Goal: Find specific page/section: Find specific page/section

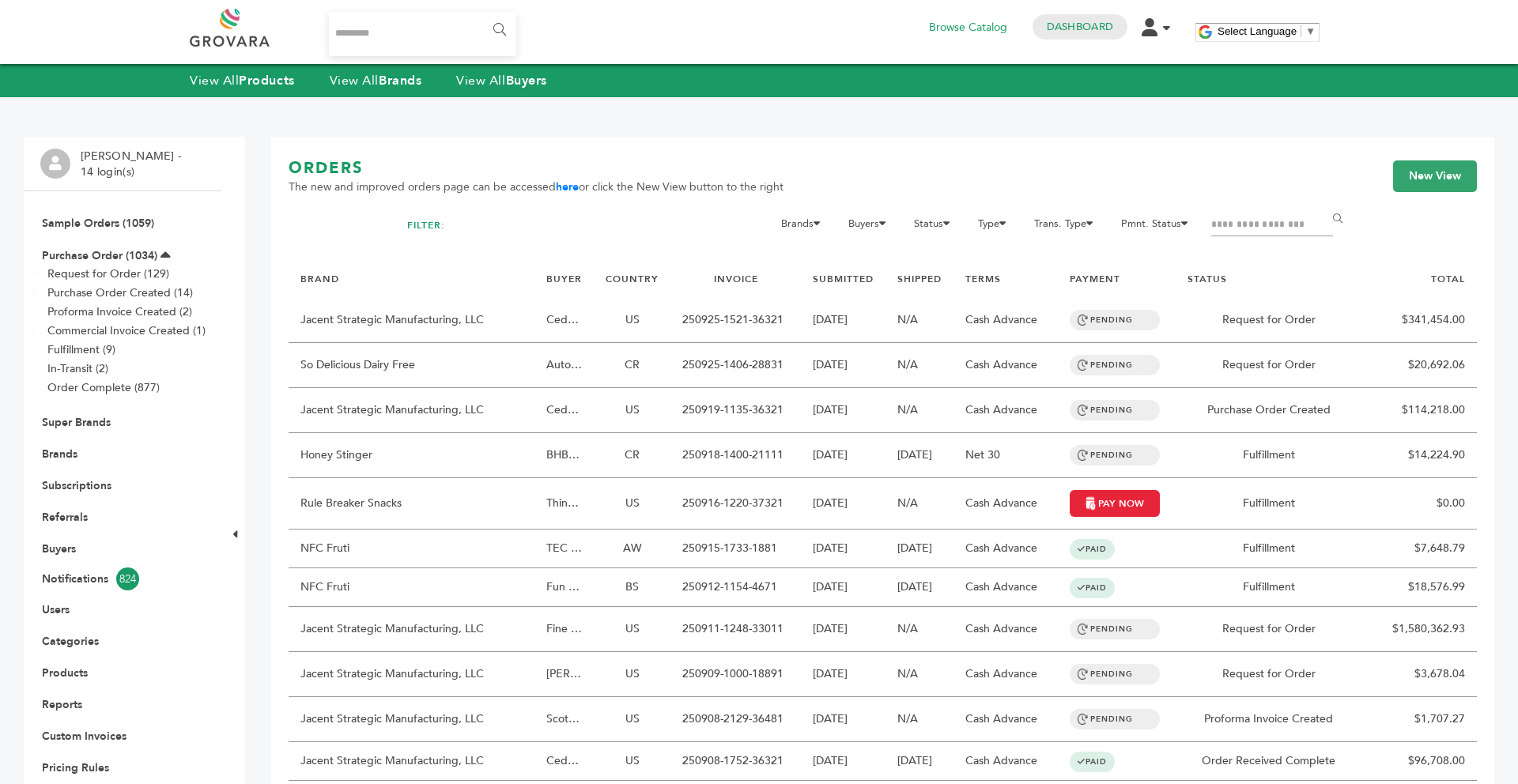
click at [381, 89] on div "View All Products View All Brands View All Buyers" at bounding box center [759, 80] width 1518 height 33
click at [378, 68] on div "View All Products View All Brands View All Buyers" at bounding box center [759, 80] width 1518 height 33
click at [378, 75] on link "View All Brands" at bounding box center [376, 80] width 92 height 18
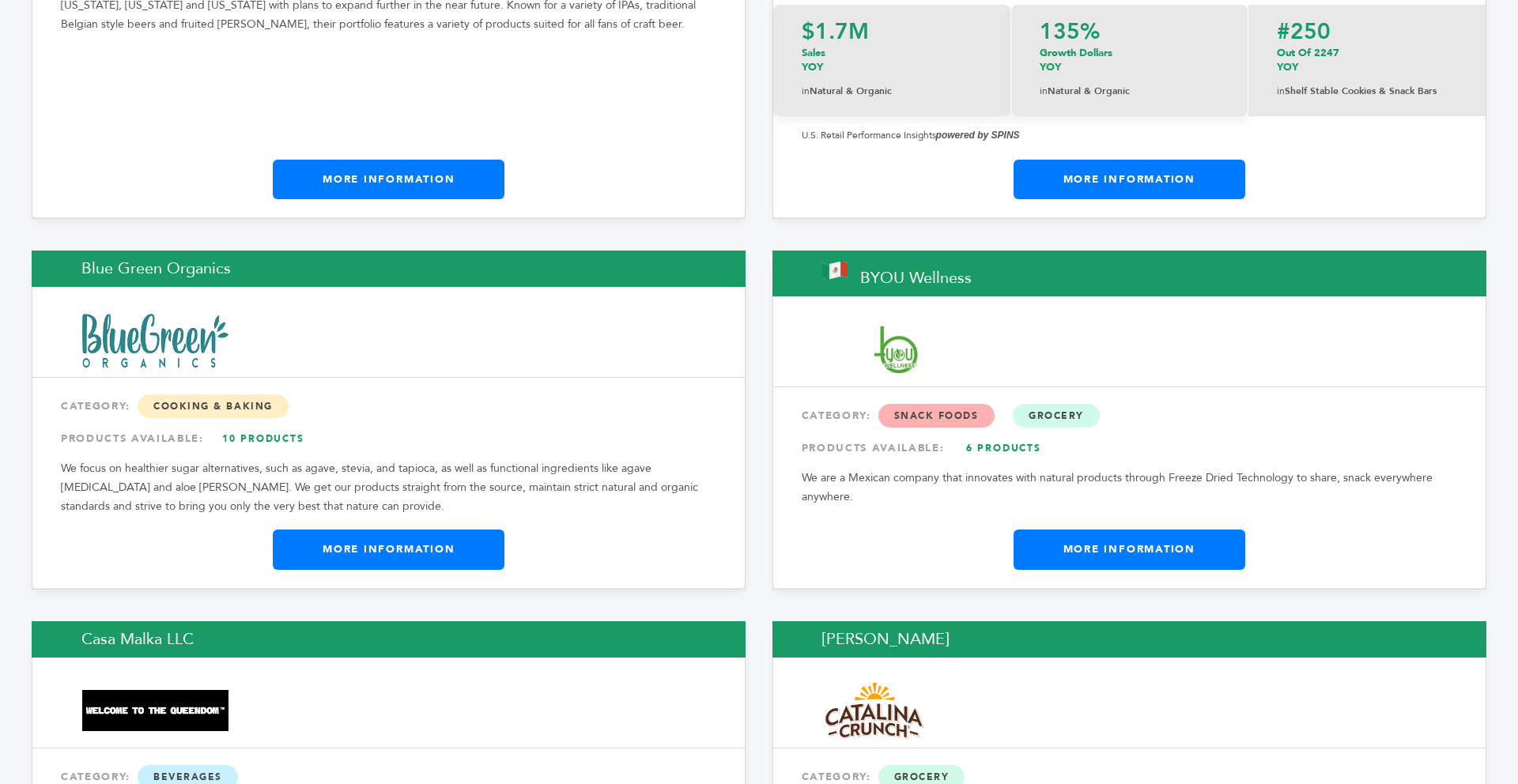
drag, startPoint x: 1517, startPoint y: 28, endPoint x: 1492, endPoint y: 201, distance: 174.8
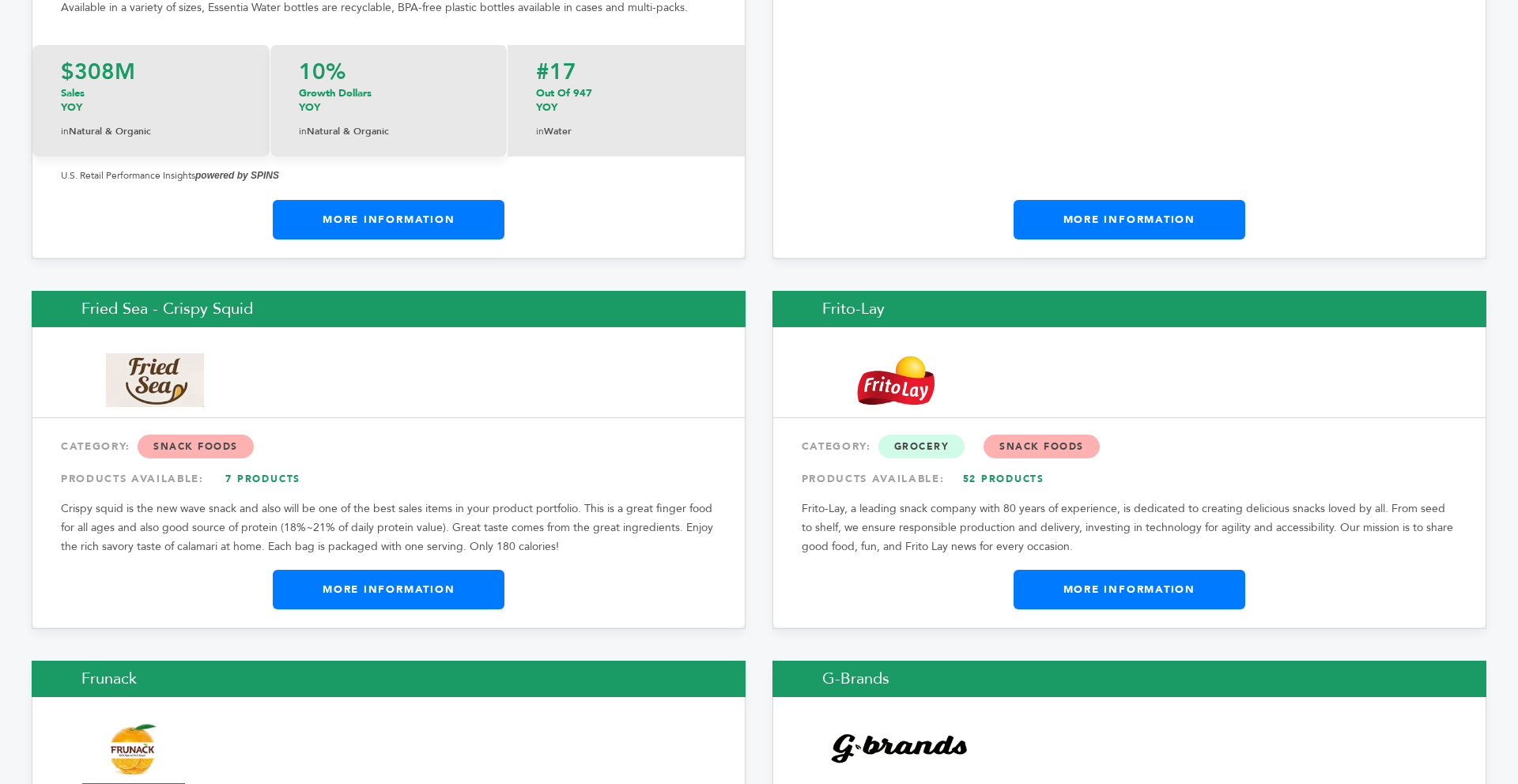
scroll to position [9032, 0]
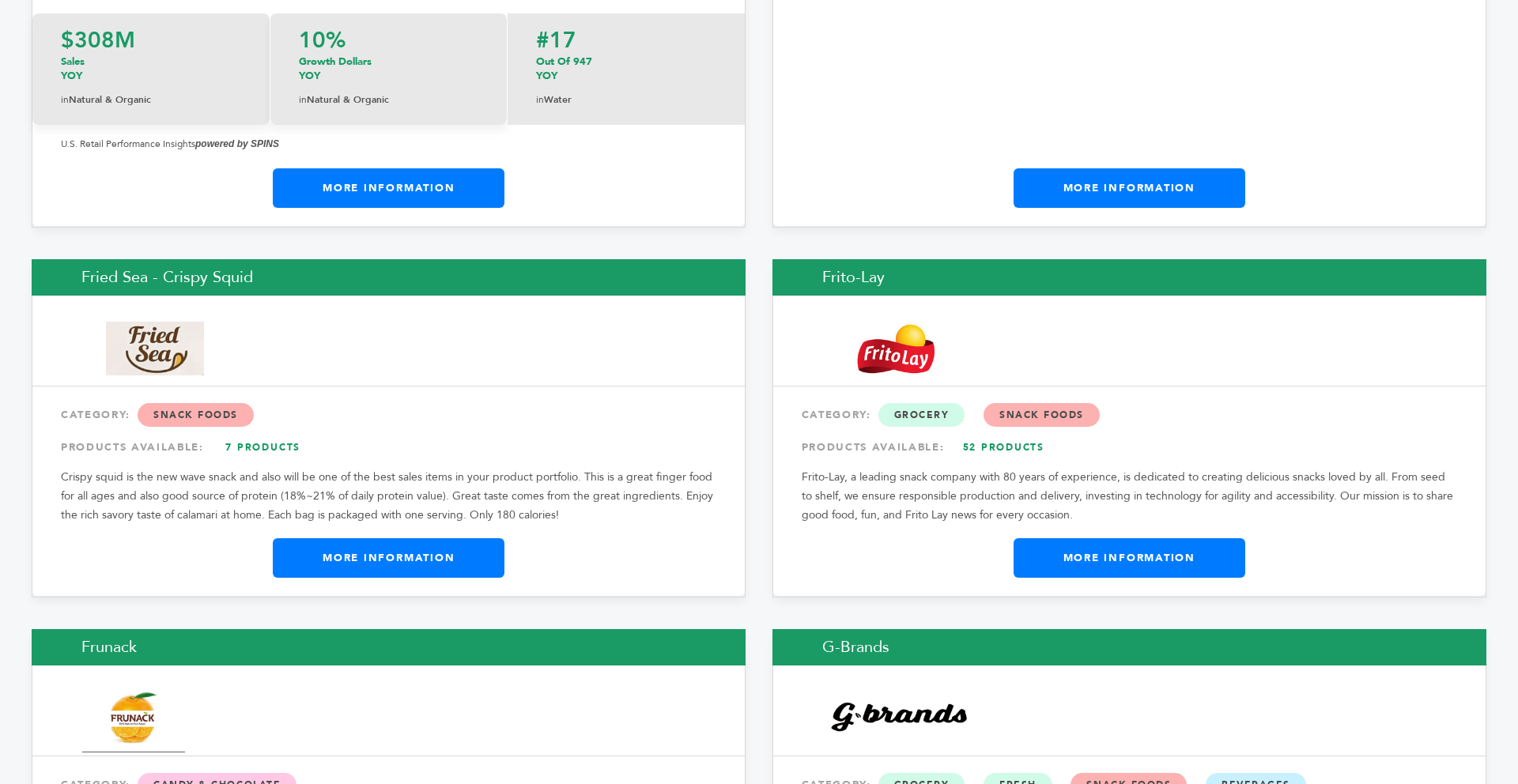
click at [462, 538] on link "More Information" at bounding box center [388, 558] width 232 height 40
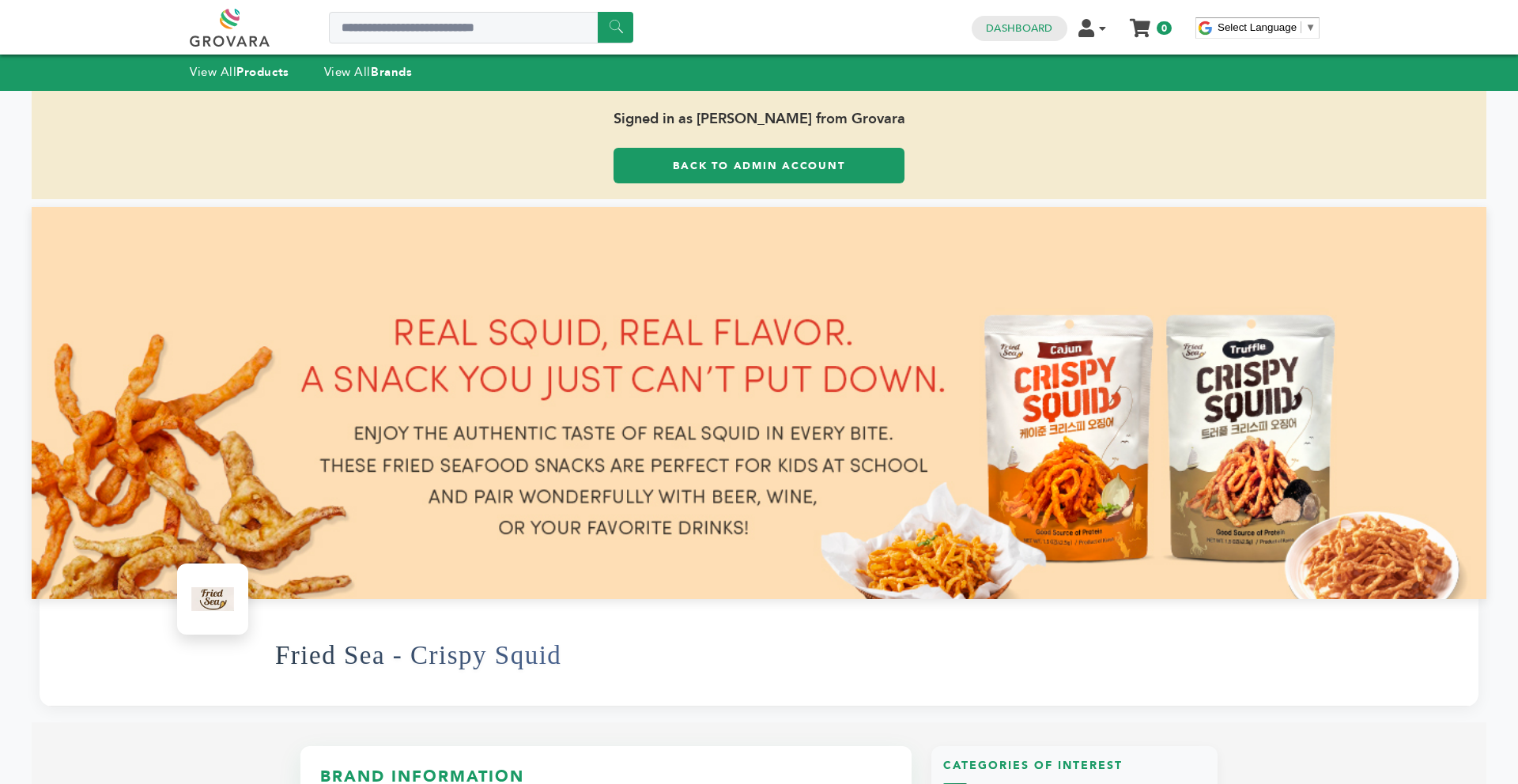
click at [687, 166] on link "Back to Admin Account" at bounding box center [758, 166] width 291 height 36
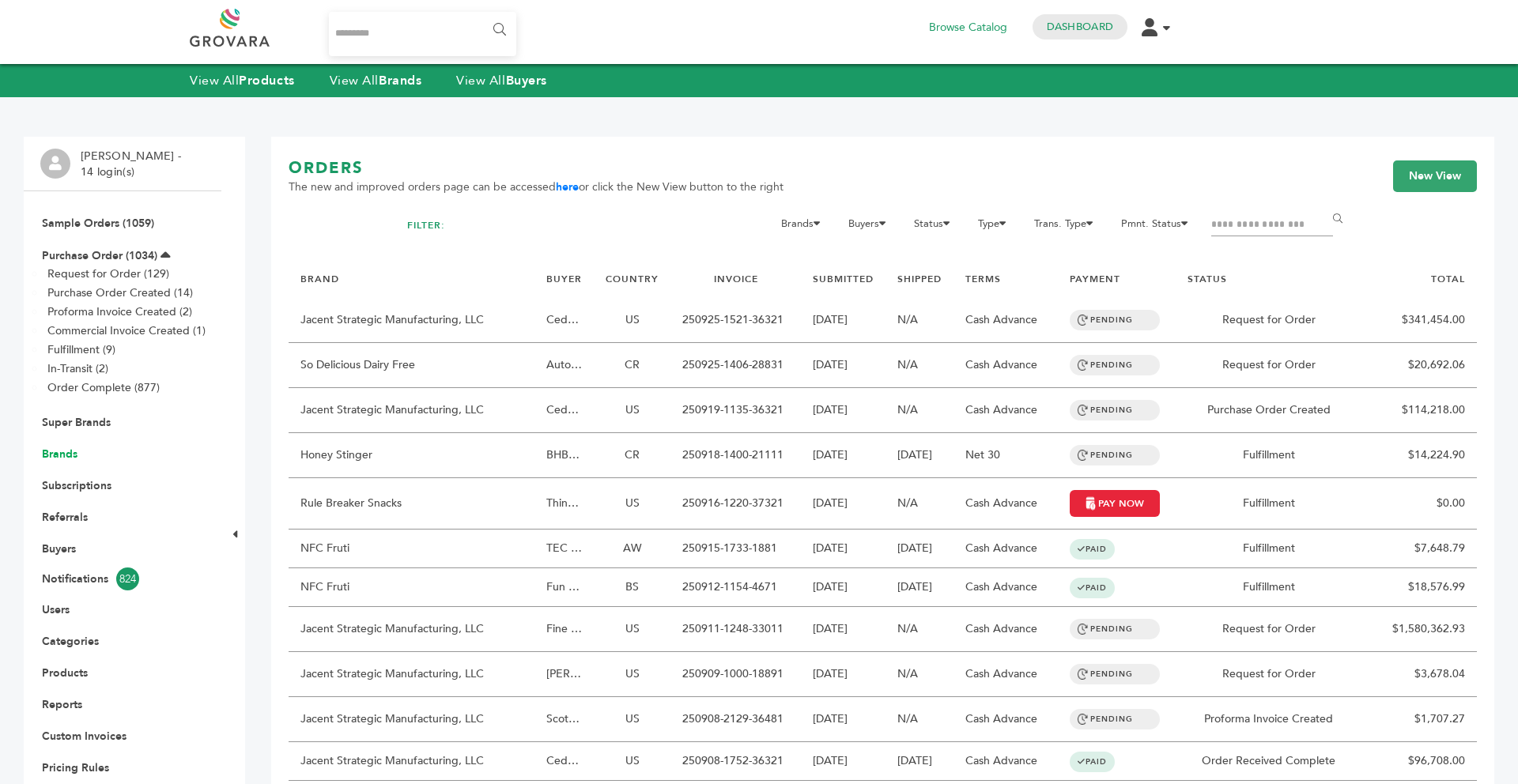
click at [67, 454] on link "Brands" at bounding box center [60, 454] width 36 height 15
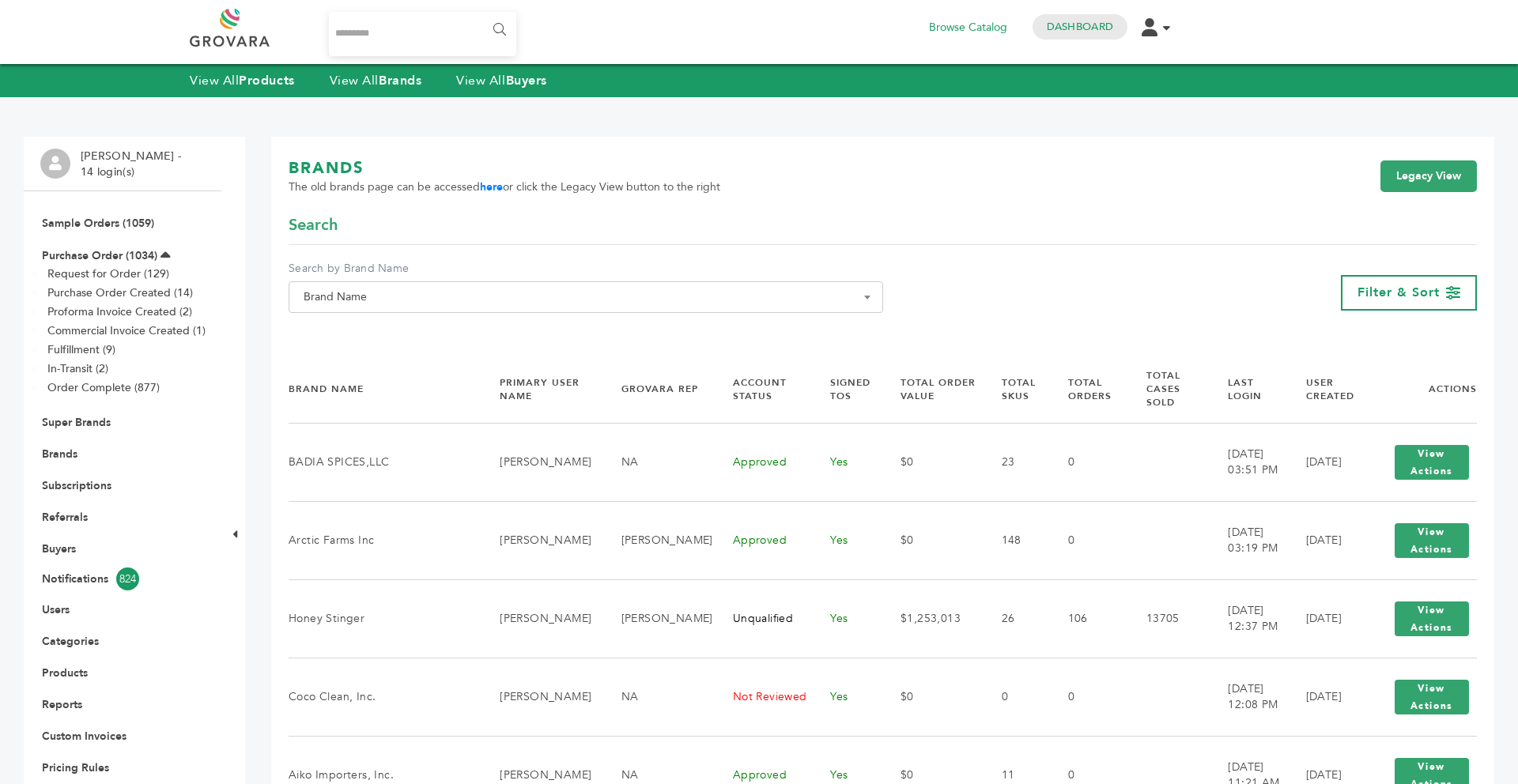
click at [367, 299] on span "Brand Name" at bounding box center [585, 297] width 577 height 22
click at [355, 328] on input "Search" at bounding box center [585, 326] width 587 height 20
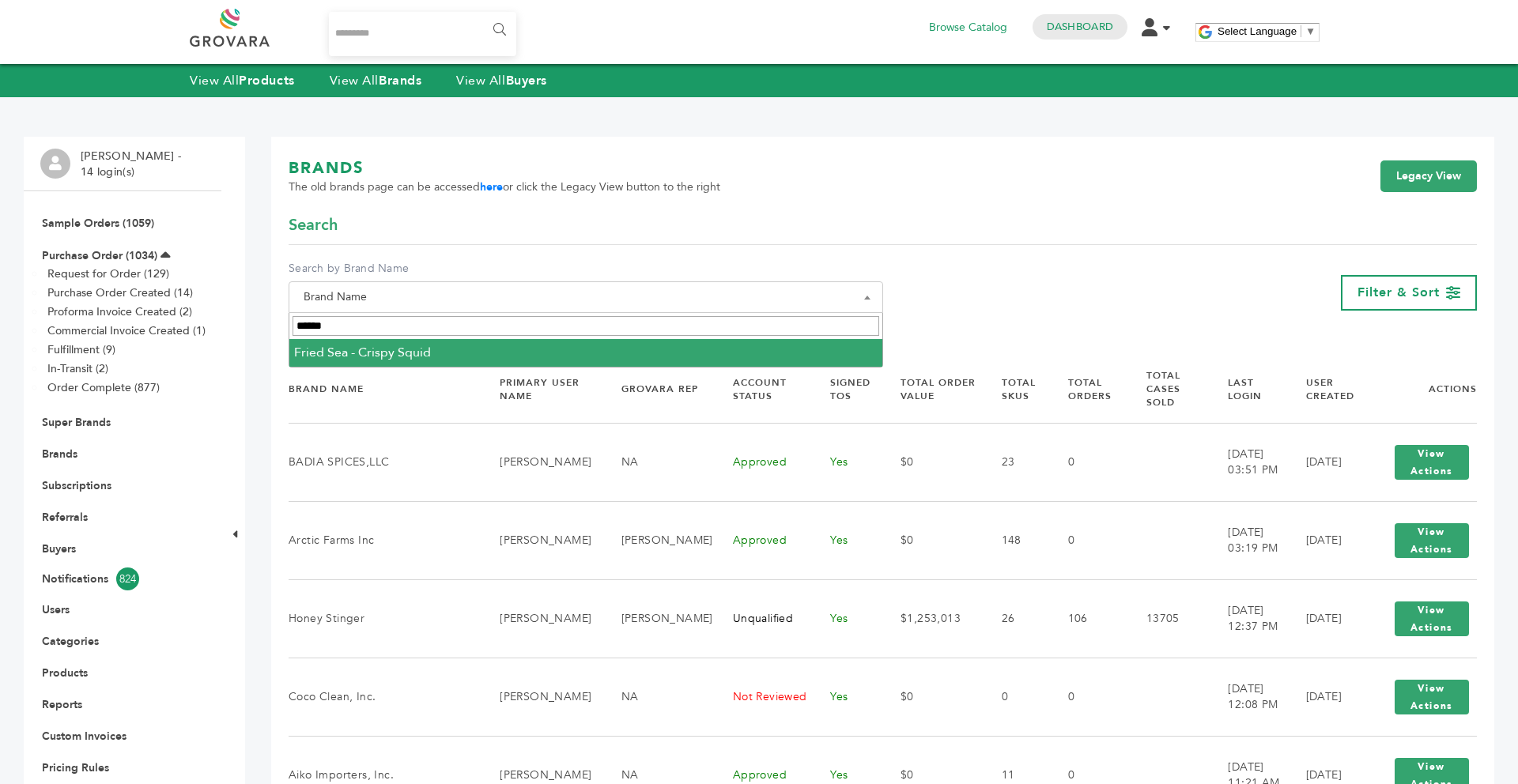
type input "*****"
select select "**********"
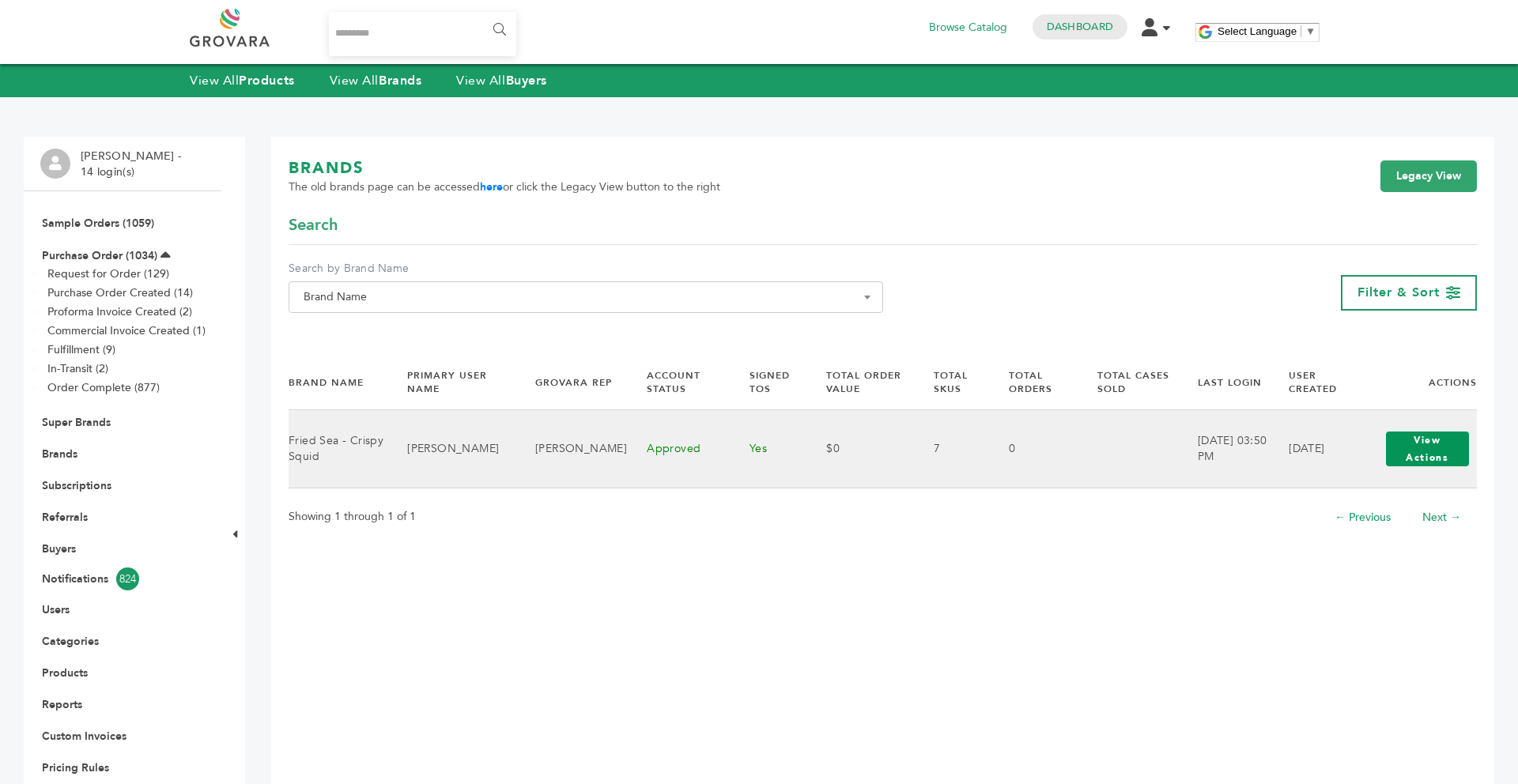
click at [1401, 447] on button "View Actions" at bounding box center [1427, 449] width 83 height 35
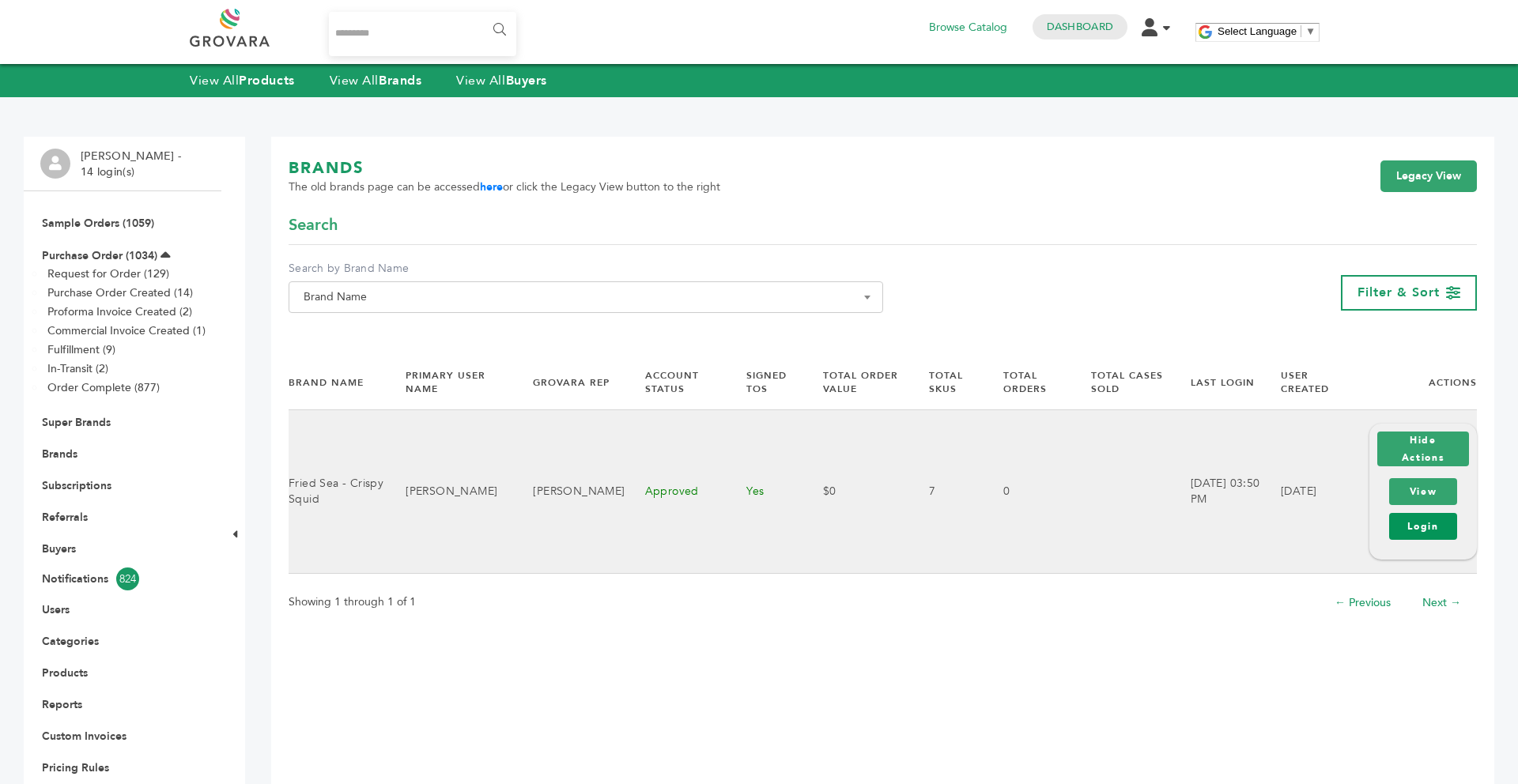
click at [1410, 521] on link "Login" at bounding box center [1422, 526] width 68 height 27
